Goal: Task Accomplishment & Management: Use online tool/utility

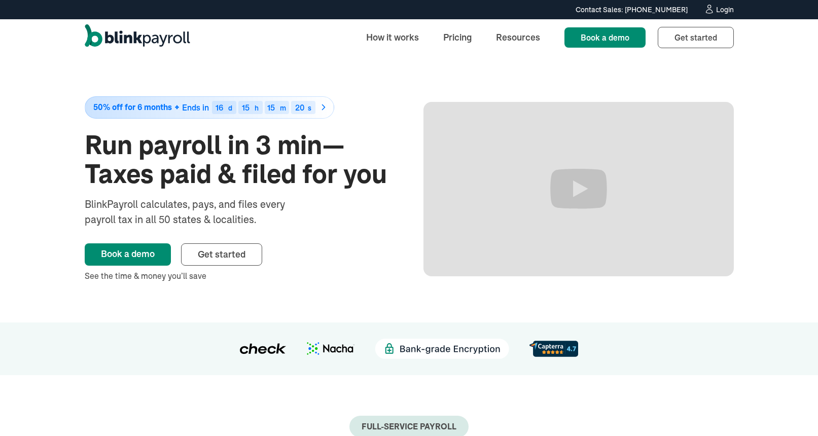
click at [730, 13] on div "Login" at bounding box center [725, 9] width 18 height 7
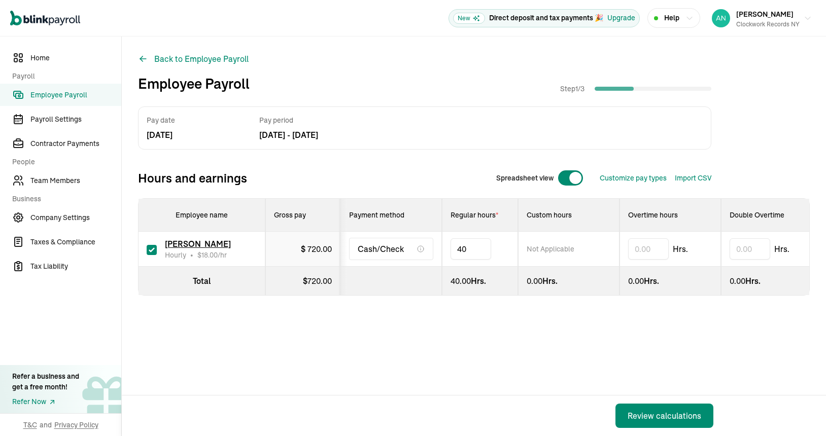
type input "4"
type input "30"
click at [649, 417] on div "Review calculations" at bounding box center [664, 416] width 74 height 12
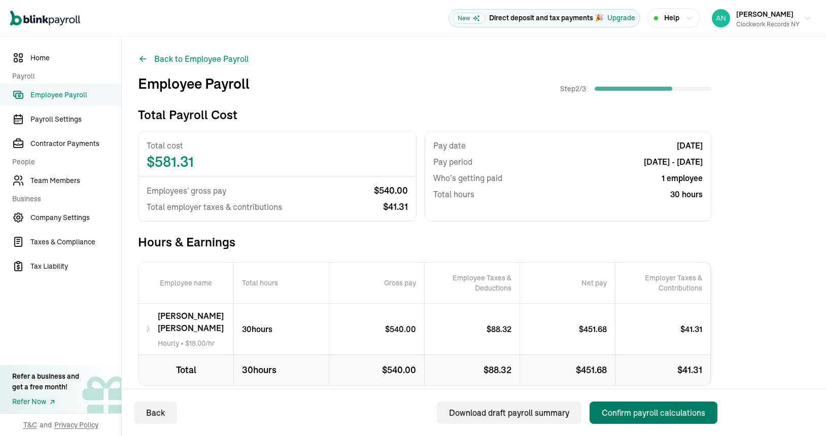
click at [647, 414] on div "Confirm payroll calculations" at bounding box center [653, 413] width 103 height 12
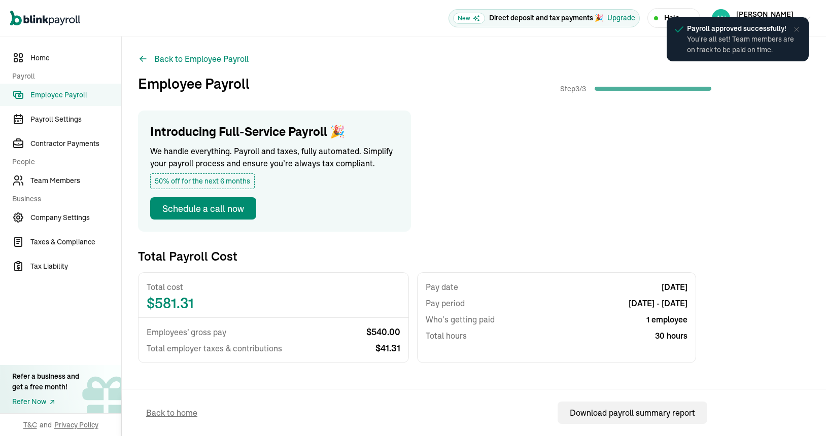
click at [662, 392] on button "Share pay stubs" at bounding box center [654, 404] width 84 height 24
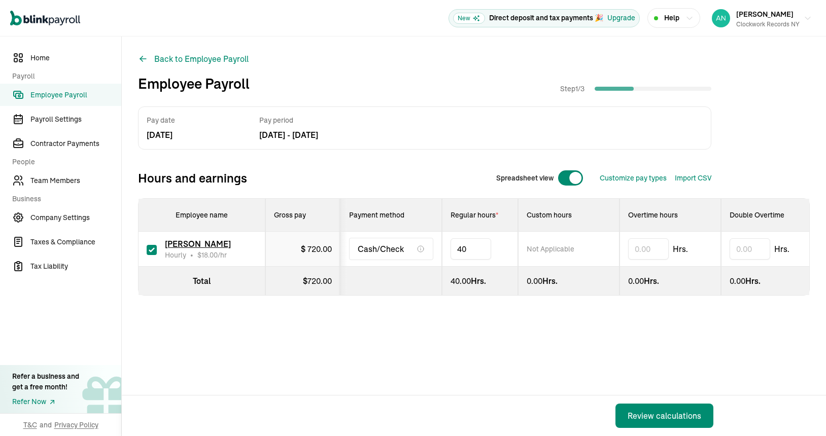
type input "4"
type input "30"
click at [649, 417] on div "Review calculations" at bounding box center [664, 416] width 74 height 12
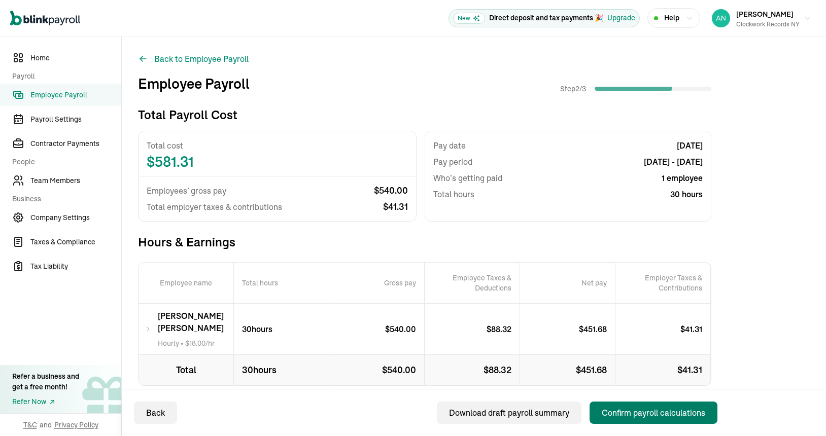
click at [647, 414] on div "Confirm payroll calculations" at bounding box center [653, 413] width 103 height 12
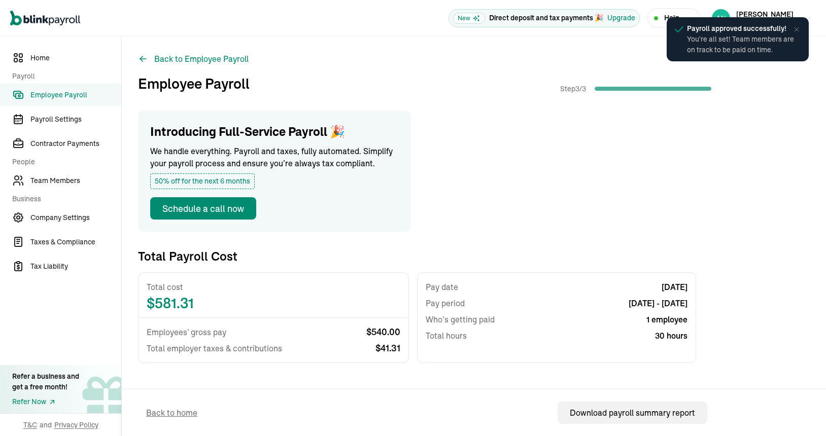
click at [662, 392] on button "Share pay stubs" at bounding box center [654, 404] width 84 height 24
